Goal: Task Accomplishment & Management: Use online tool/utility

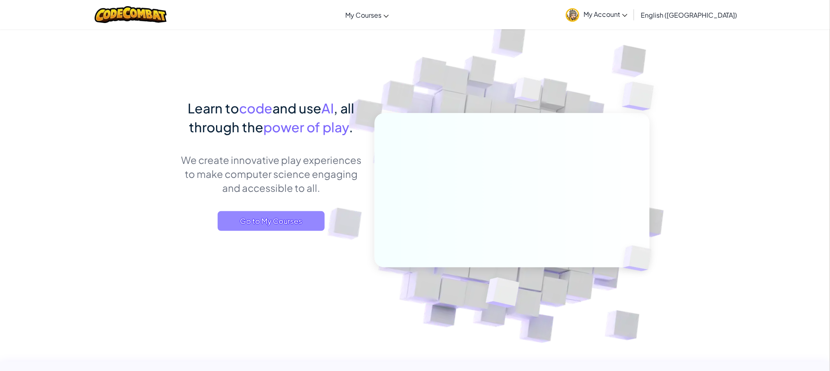
click at [299, 216] on span "Go to My Courses" at bounding box center [271, 221] width 107 height 20
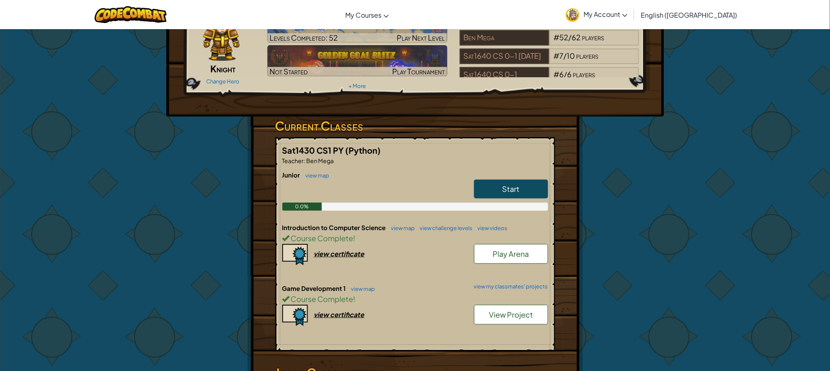
scroll to position [123, 0]
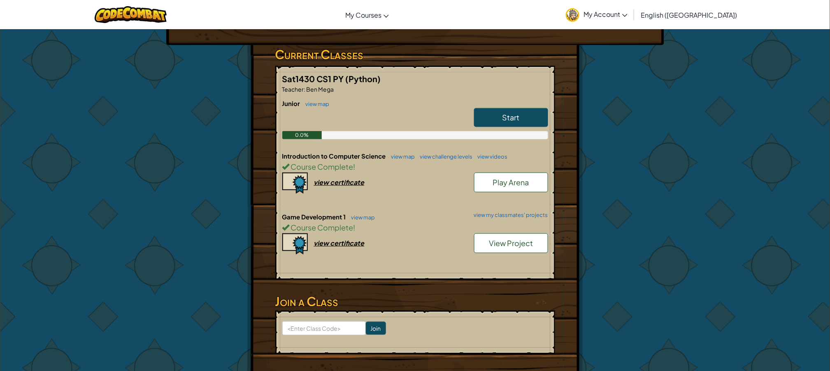
click at [505, 242] on span "View Project" at bounding box center [511, 243] width 44 height 9
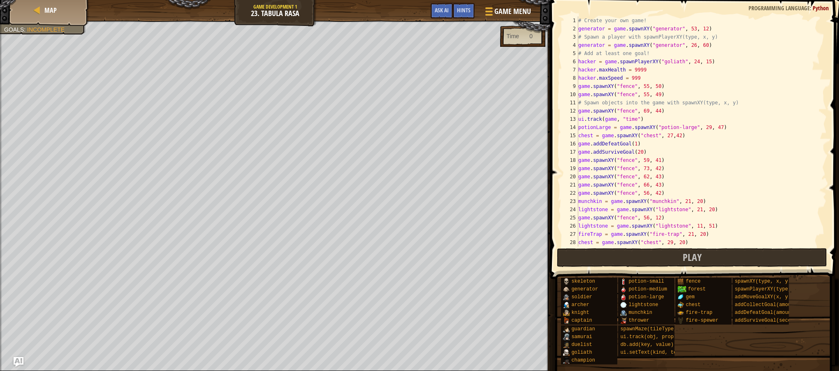
click at [632, 145] on div "# Create your own game! generator = game . spawnXY ( "generator" , 53 , 12 ) # …" at bounding box center [697, 139] width 241 height 247
click at [597, 255] on button "Play" at bounding box center [692, 257] width 271 height 19
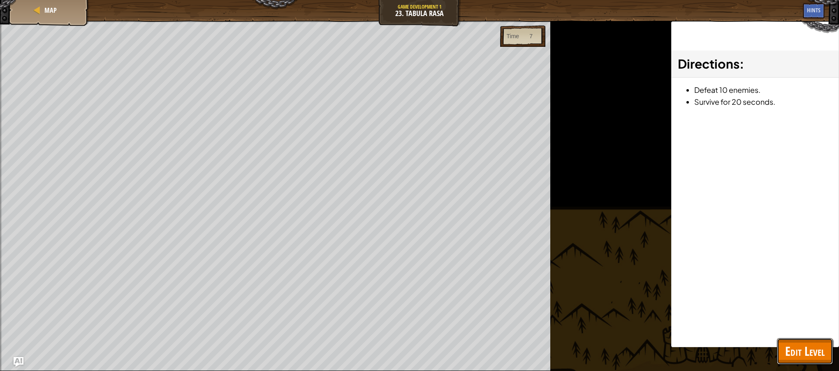
click at [793, 348] on span "Edit Level" at bounding box center [804, 351] width 39 height 17
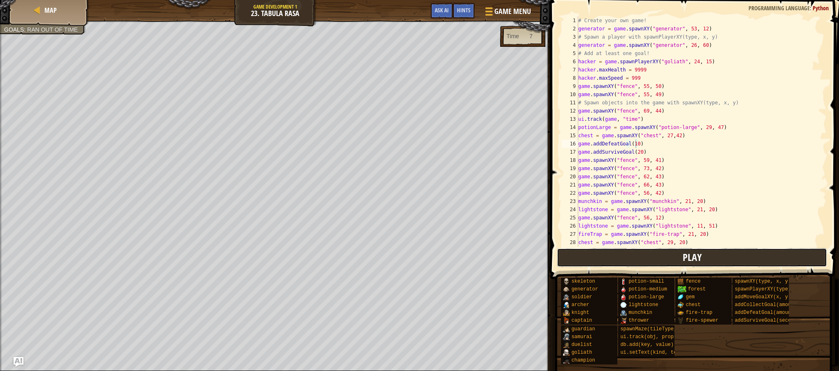
click at [679, 251] on button "Play" at bounding box center [692, 257] width 271 height 19
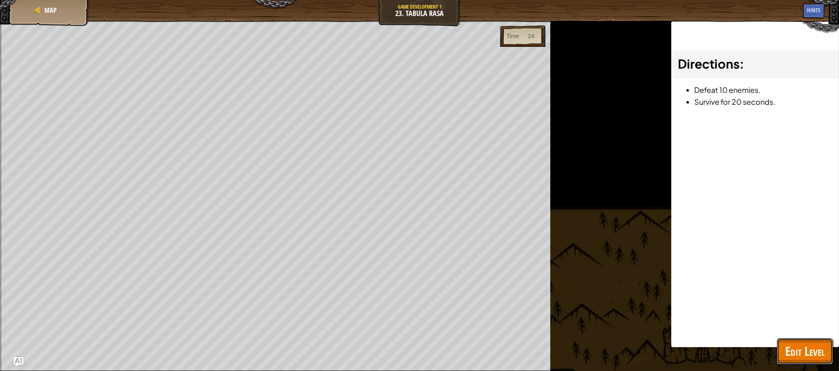
click at [806, 351] on span "Edit Level" at bounding box center [804, 351] width 39 height 17
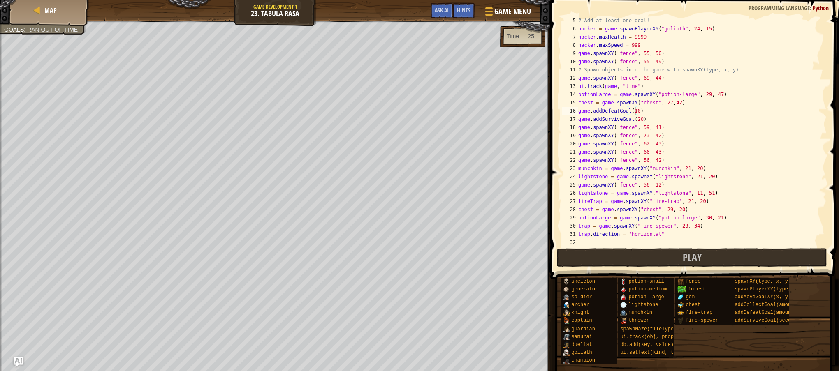
scroll to position [0, 0]
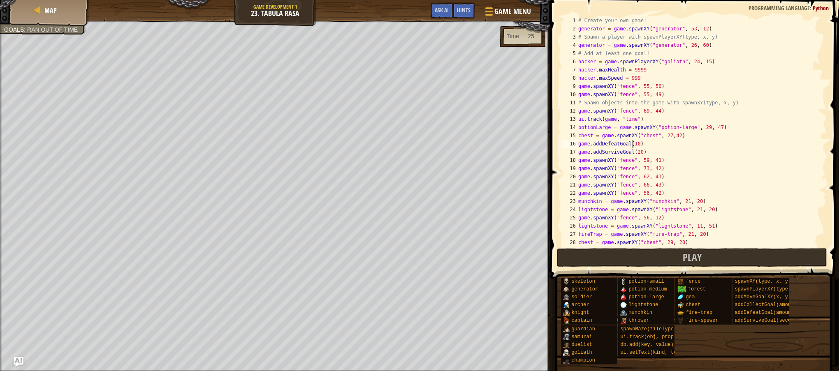
click at [633, 145] on div "# Create your own game! generator = game . spawnXY ( "generator" , 53 , 12 ) # …" at bounding box center [697, 139] width 241 height 247
click at [635, 147] on div "# Create your own game! generator = game . spawnXY ( "generator" , 53 , 12 ) # …" at bounding box center [697, 139] width 241 height 247
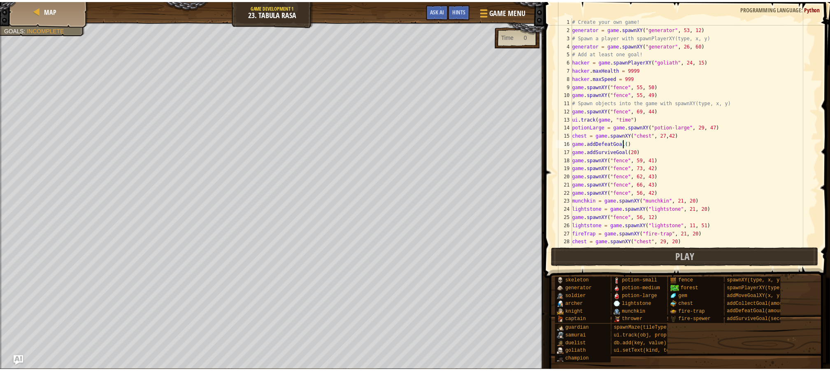
scroll to position [3, 4]
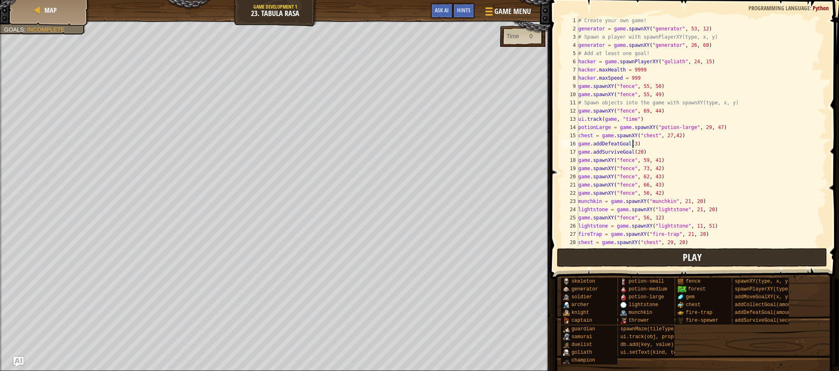
type textarea "game.addDefeatGoal(3)"
click at [633, 252] on button "Play" at bounding box center [692, 257] width 271 height 19
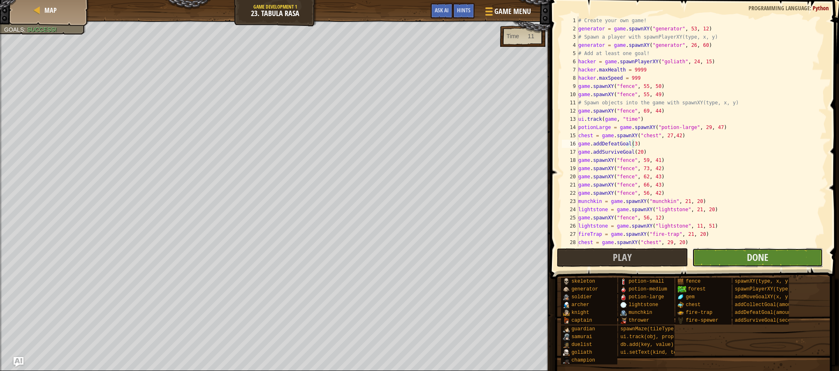
click at [771, 256] on button "Done" at bounding box center [757, 257] width 131 height 19
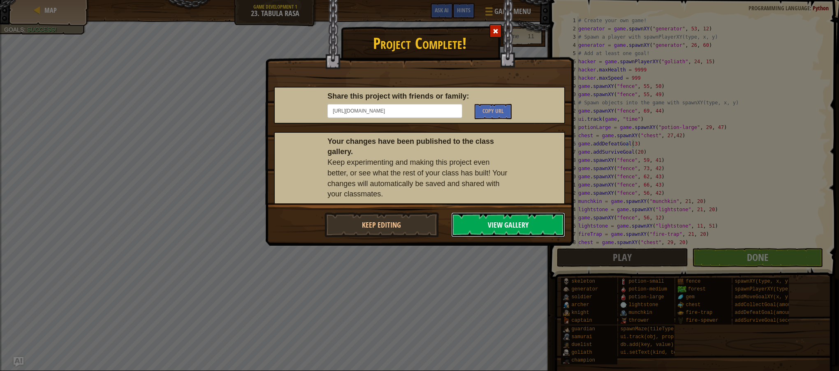
click at [503, 221] on button "View Gallery" at bounding box center [508, 225] width 114 height 25
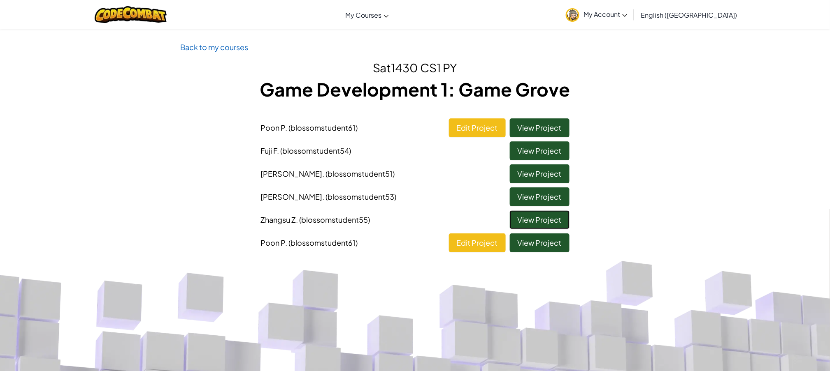
click at [541, 216] on link "View Project" at bounding box center [540, 220] width 60 height 19
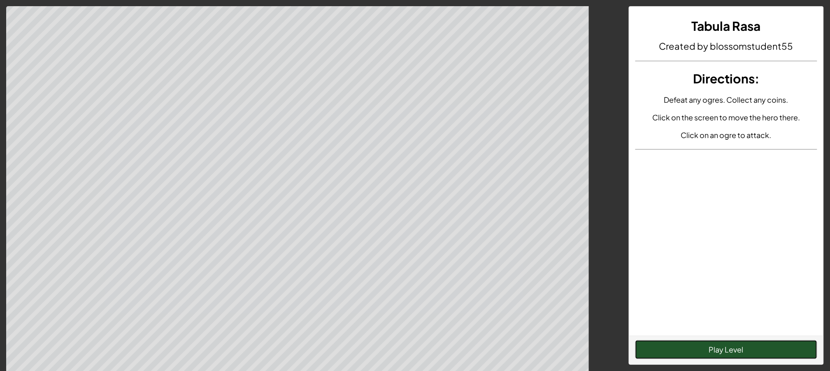
click at [722, 346] on button "Play Level" at bounding box center [726, 350] width 182 height 19
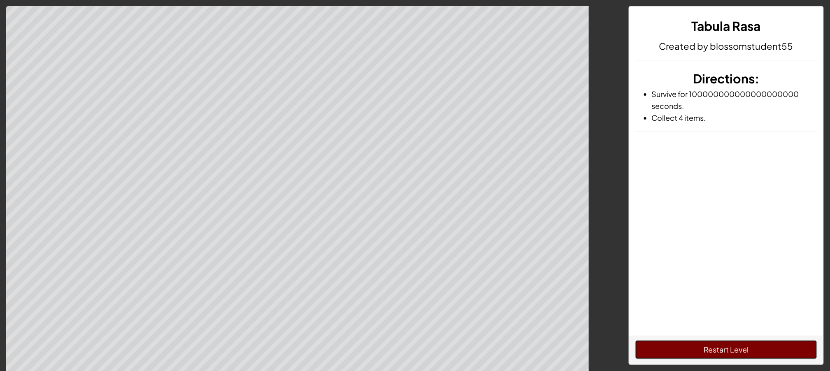
click at [672, 348] on button "Restart Level" at bounding box center [726, 350] width 182 height 19
